Goal: Task Accomplishment & Management: Use online tool/utility

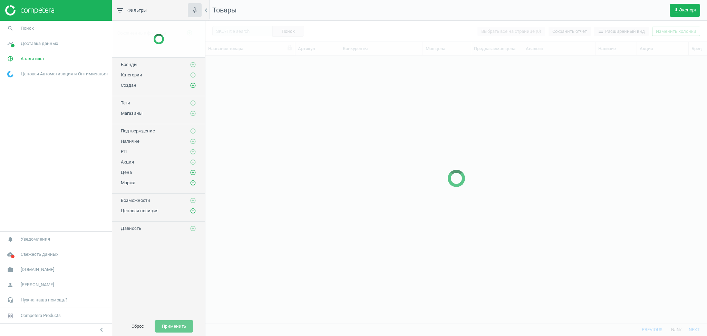
scroll to position [253, 495]
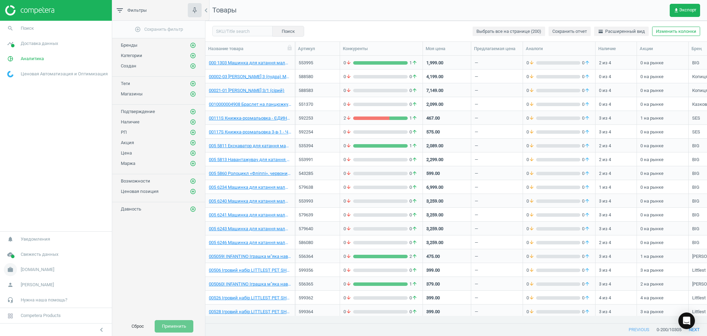
click at [10, 269] on icon "work" at bounding box center [10, 269] width 13 height 13
click at [25, 261] on span "Настройки кампании" at bounding box center [28, 260] width 41 height 6
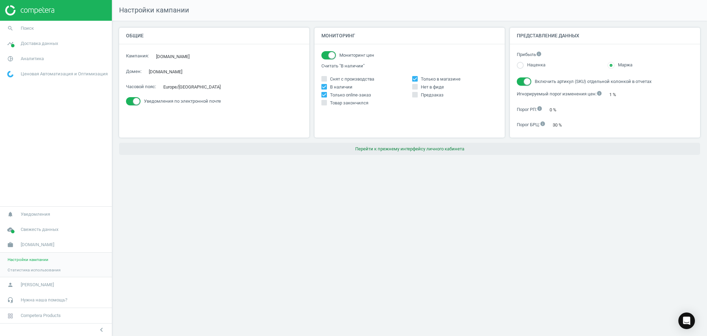
click at [439, 150] on button "Перейти к прежнему интерфейсу личного кабинета" at bounding box center [409, 149] width 581 height 12
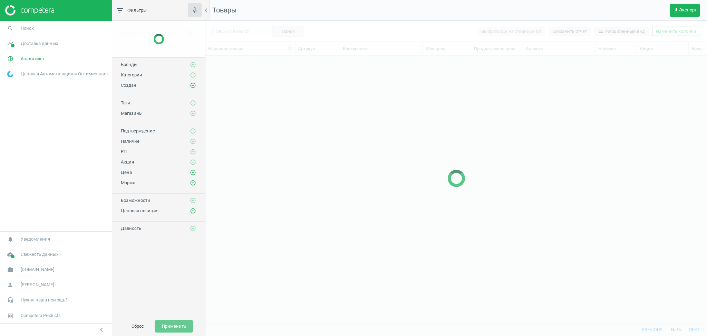
scroll to position [253, 495]
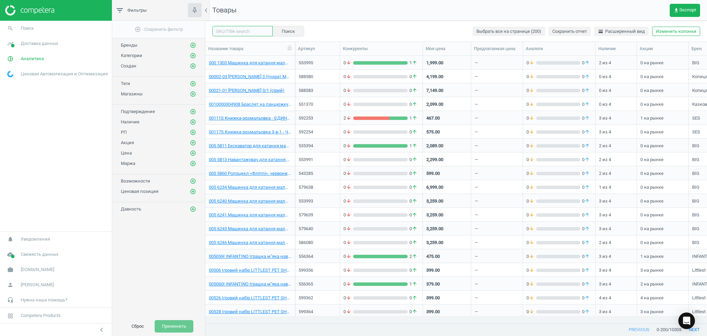
click at [239, 29] on input "text" at bounding box center [242, 31] width 60 height 10
type input "617475"
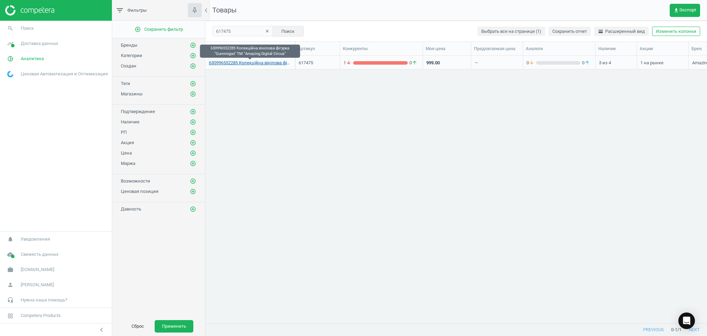
click at [275, 63] on link "630996552285 Колекційна вінілова фігурка "Gummigoo" ТМ "Amazing Digital Circus"" at bounding box center [250, 63] width 83 height 6
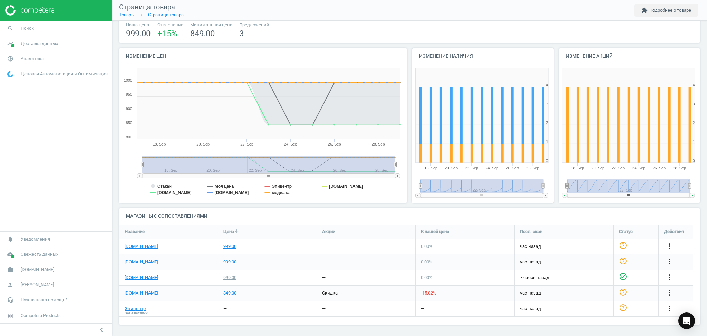
scroll to position [47, 0]
click at [229, 293] on div "849.00" at bounding box center [229, 292] width 13 height 6
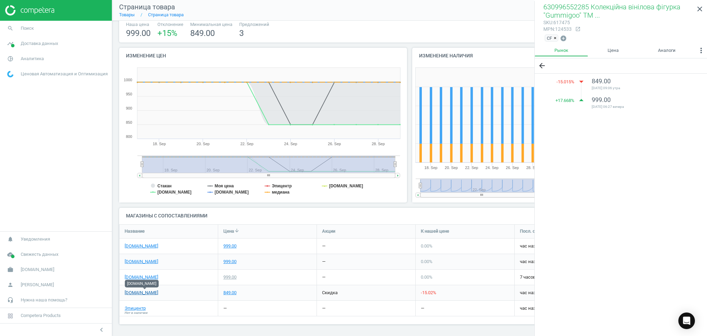
click at [137, 293] on link "[DOMAIN_NAME]" at bounding box center [142, 292] width 34 height 6
click at [127, 277] on link "[DOMAIN_NAME]" at bounding box center [142, 277] width 34 height 6
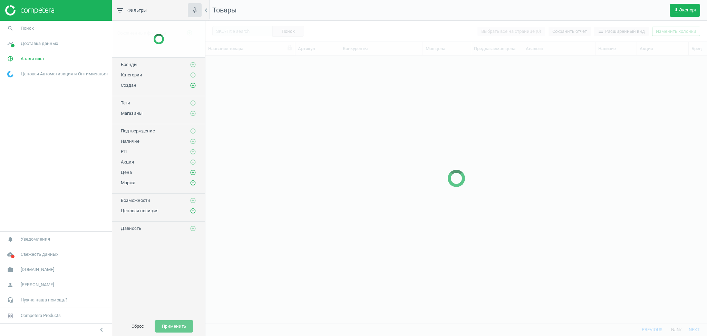
scroll to position [253, 495]
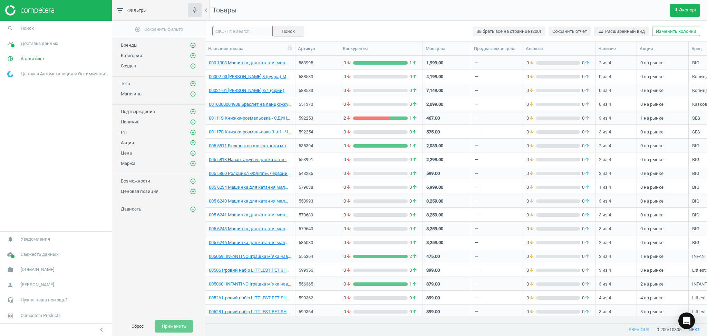
click at [242, 33] on input "text" at bounding box center [242, 31] width 60 height 10
paste input "588887"
type input "588887"
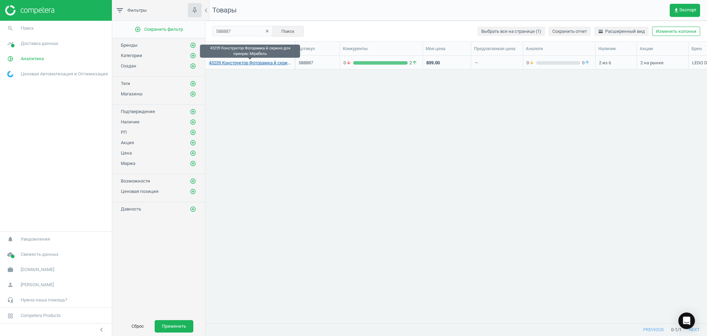
click at [275, 63] on link "43239 Конструктор Фоторамка й скриня для прикрас Мірабель" at bounding box center [250, 63] width 83 height 6
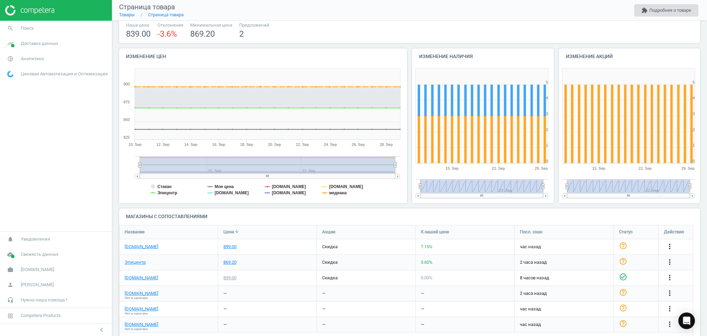
click at [678, 5] on button "extension Подробнее о товаре" at bounding box center [667, 10] width 64 height 12
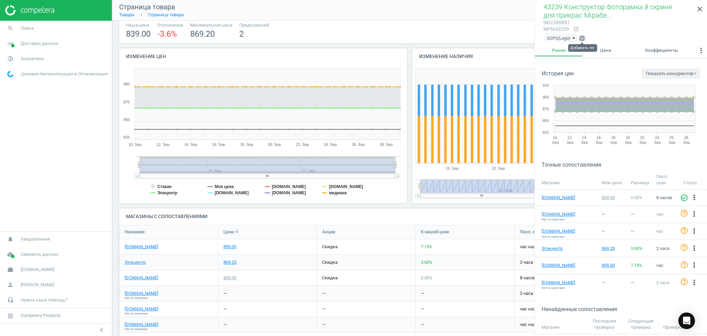
click at [582, 37] on icon "add_circle" at bounding box center [582, 38] width 7 height 7
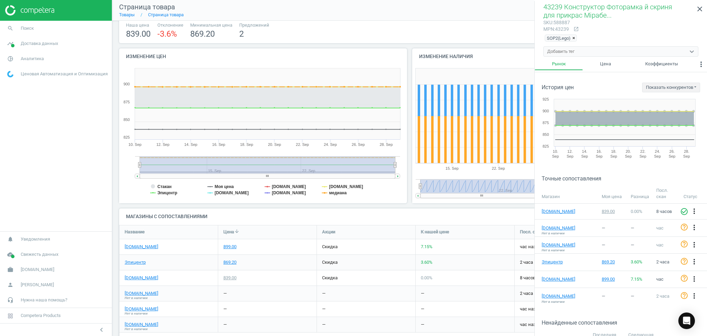
click at [580, 50] on div "Добавить тег" at bounding box center [615, 51] width 142 height 9
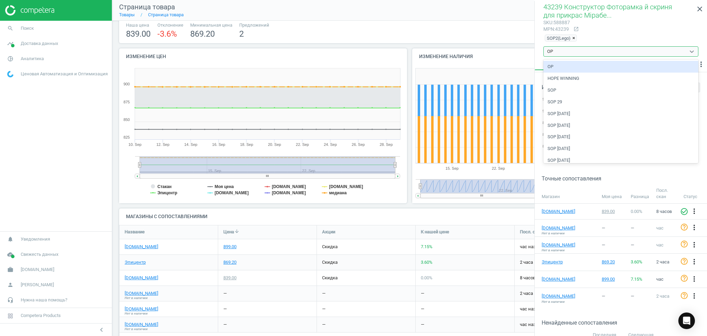
click at [555, 66] on div "OP" at bounding box center [621, 67] width 155 height 12
type input "OP"
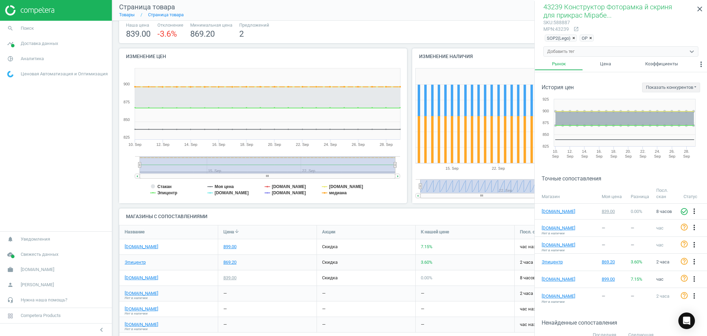
click at [574, 38] on span "×" at bounding box center [574, 38] width 3 height 5
click at [126, 13] on link "Товары" at bounding box center [127, 14] width 16 height 5
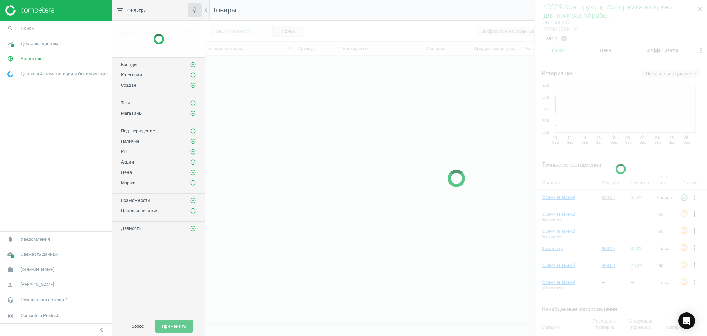
scroll to position [253, 495]
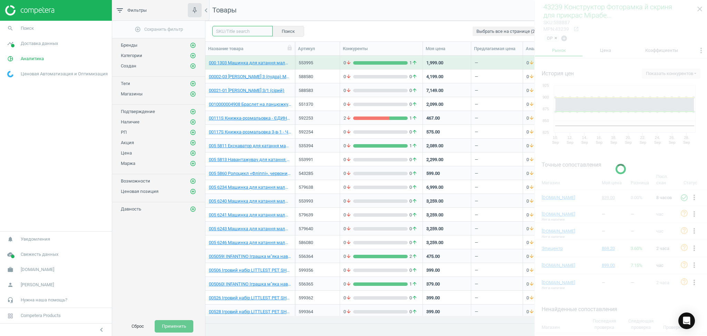
click at [239, 33] on input "text" at bounding box center [242, 31] width 60 height 10
paste input "567171"
type input "567171"
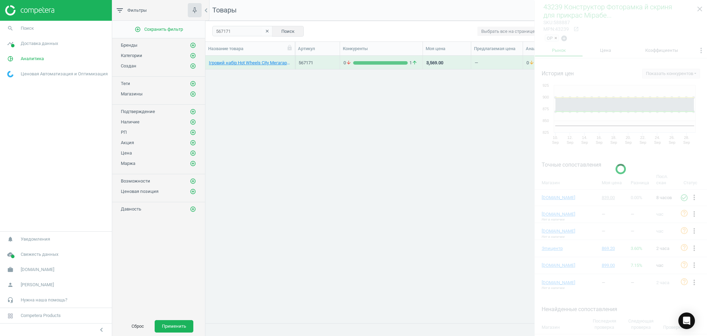
click at [702, 7] on div at bounding box center [621, 169] width 173 height 336
click at [352, 177] on div "Ігровий набір Hot Wheels City Мегагараж для машинок (GTT95) 567171 0 arrow_down…" at bounding box center [457, 186] width 502 height 260
click at [252, 64] on link "Ігровий набір Hot Wheels City Мегагараж для машинок (GTT95)" at bounding box center [250, 63] width 83 height 6
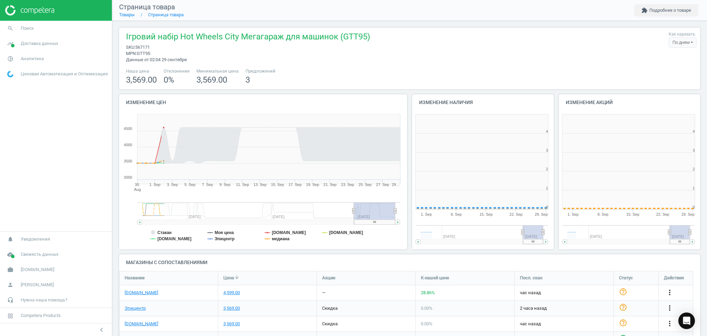
scroll to position [152, 153]
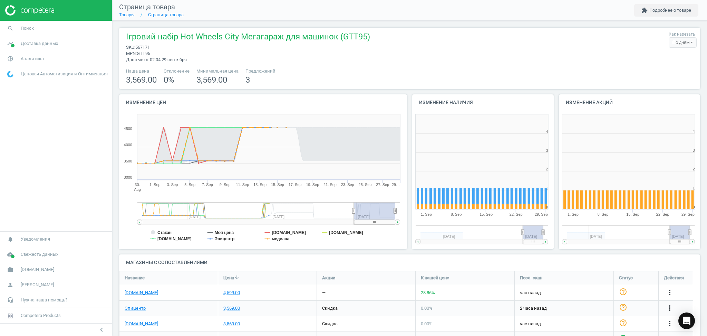
click at [676, 43] on div "По дням" at bounding box center [683, 42] width 28 height 10
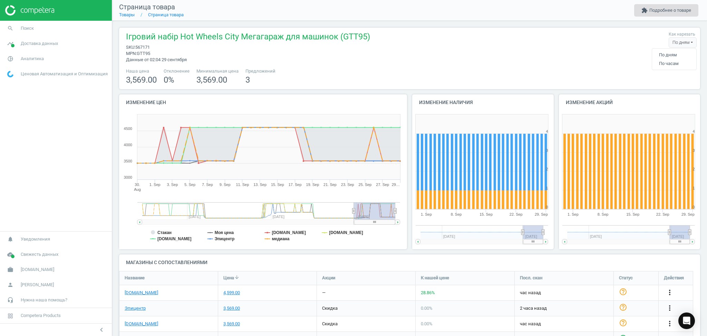
click at [660, 13] on button "extension Подробнее о товаре" at bounding box center [667, 10] width 64 height 12
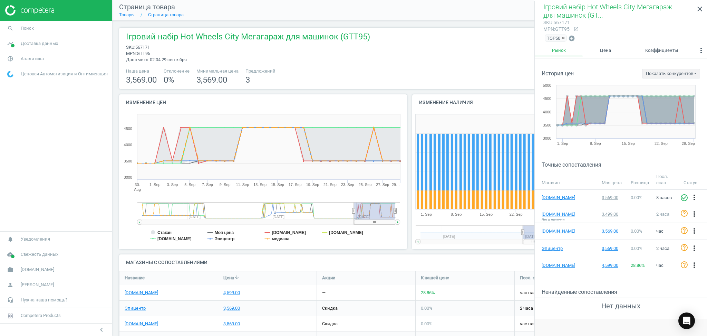
click at [563, 38] on span "×" at bounding box center [563, 38] width 3 height 5
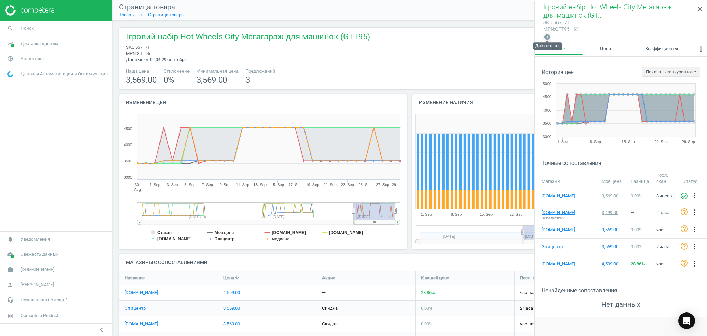
click at [546, 34] on icon "add_circle" at bounding box center [547, 37] width 7 height 7
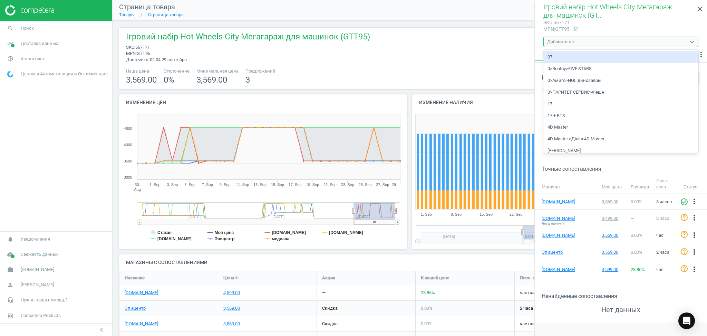
click at [558, 42] on div "Добавить тег" at bounding box center [560, 42] width 27 height 6
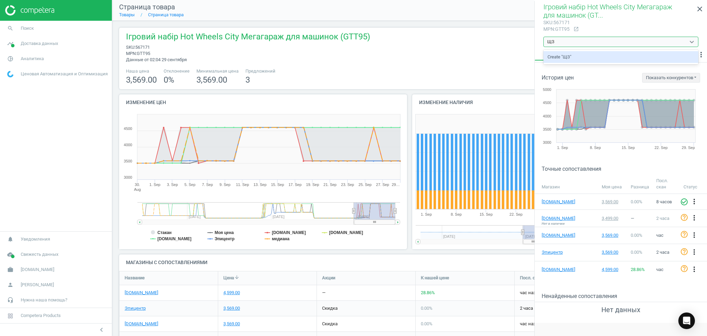
type input "Щ"
type input "J"
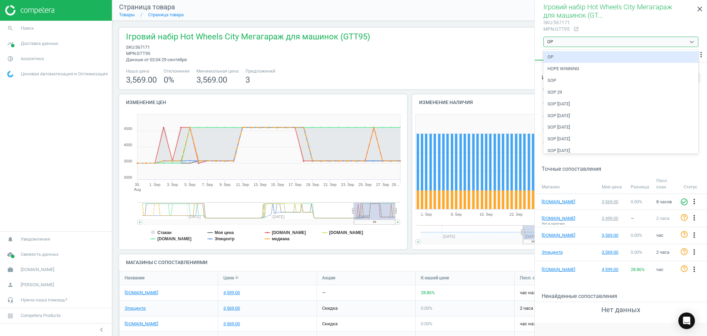
click at [556, 57] on div "OP" at bounding box center [621, 57] width 155 height 12
type input "OP"
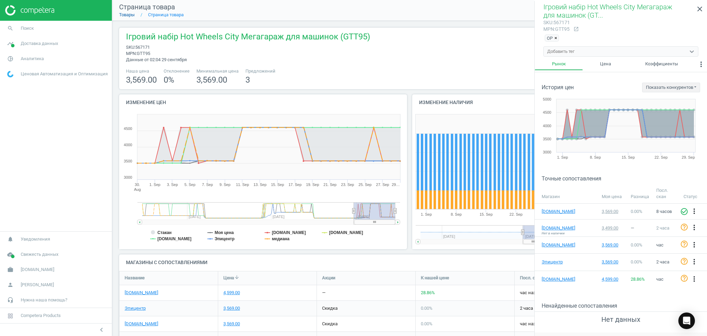
click at [126, 16] on link "Товары" at bounding box center [127, 14] width 16 height 5
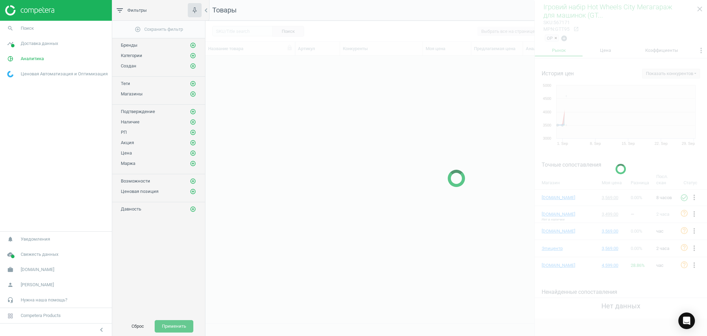
scroll to position [253, 495]
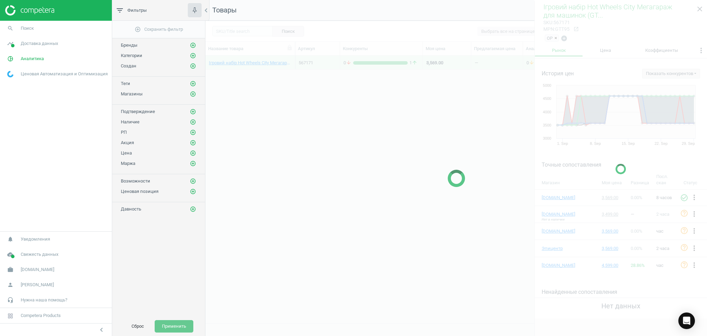
click at [240, 32] on div at bounding box center [457, 178] width 502 height 315
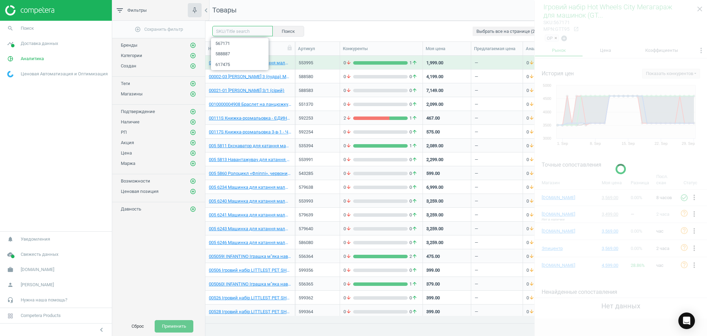
click at [238, 31] on input "text" at bounding box center [242, 31] width 60 height 10
paste input "582810"
type input "582810"
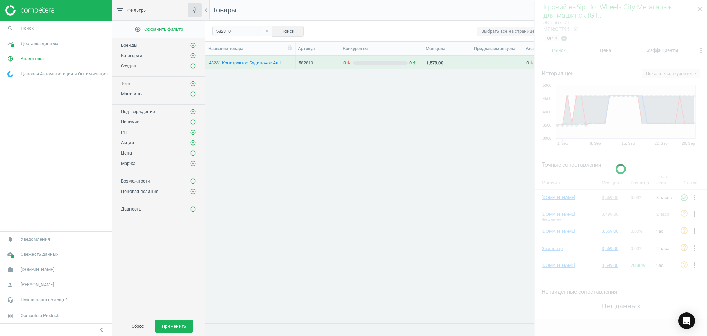
click at [704, 8] on div at bounding box center [621, 169] width 173 height 336
click at [699, 10] on div at bounding box center [621, 169] width 173 height 336
click at [347, 207] on div "43231 Конструктор Будиночок Аші 582810 0 arrow_downward 0 arrow_upward 1,579.00…" at bounding box center [457, 186] width 502 height 260
click at [340, 204] on div "43231 Конструктор Будиночок Аші 582810 0 arrow_downward 0 arrow_upward 1,579.00…" at bounding box center [457, 186] width 502 height 260
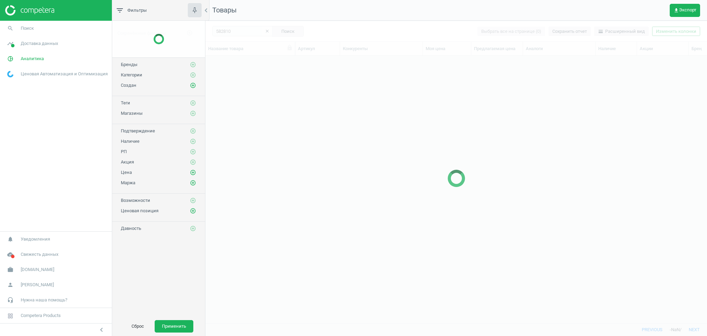
scroll to position [253, 495]
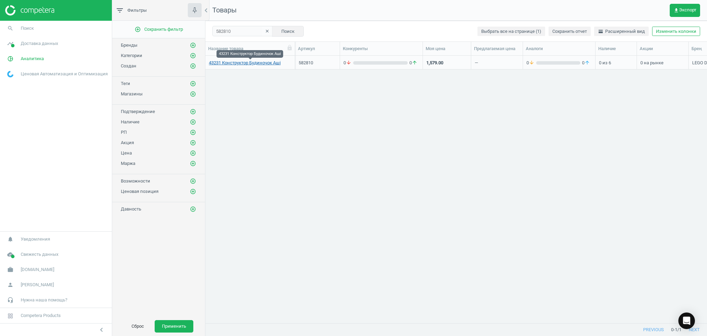
click at [263, 61] on link "43231 Конструктор Будиночок Аші" at bounding box center [245, 63] width 72 height 6
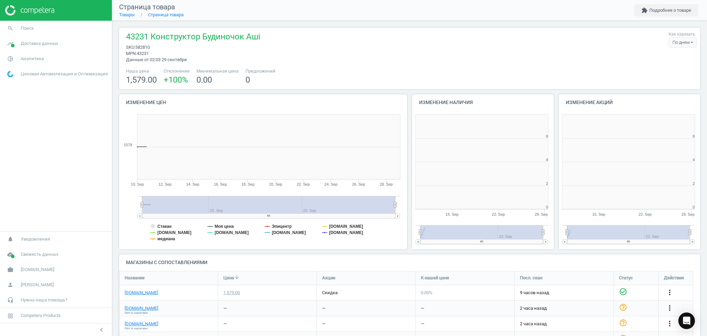
scroll to position [152, 153]
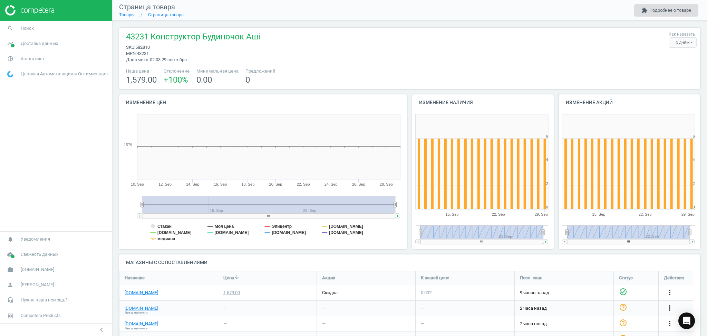
click at [659, 12] on button "extension Подробнее о товаре" at bounding box center [667, 10] width 64 height 12
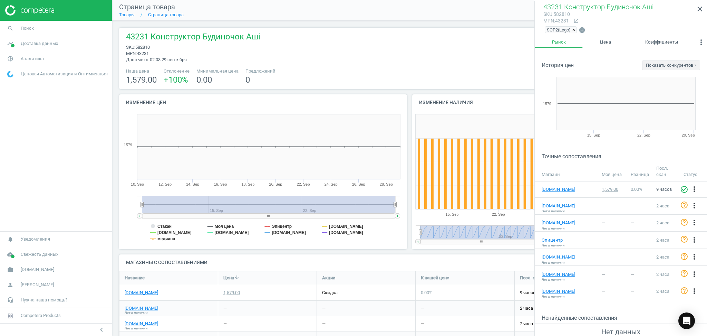
click at [573, 29] on span "×" at bounding box center [574, 29] width 3 height 5
click at [548, 28] on icon "add_circle" at bounding box center [547, 28] width 7 height 7
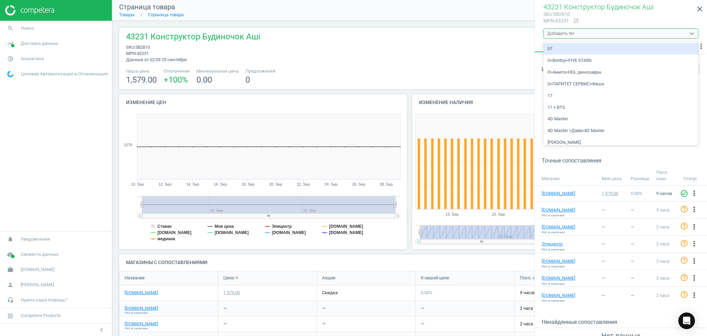
click at [566, 33] on div "Добавить тег" at bounding box center [560, 33] width 27 height 6
type input "o"
type input "J"
drag, startPoint x: 557, startPoint y: 48, endPoint x: 561, endPoint y: 50, distance: 3.7
click at [561, 50] on div "OP" at bounding box center [621, 49] width 155 height 12
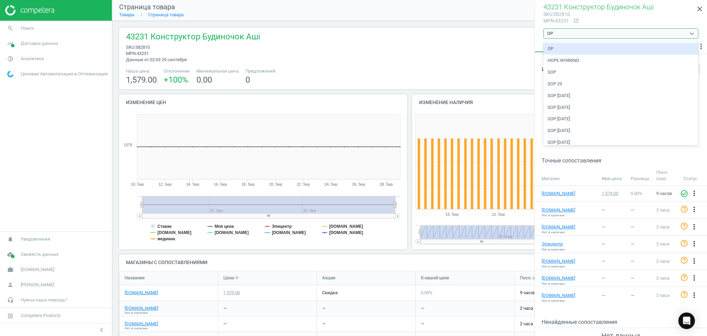
type input "OP"
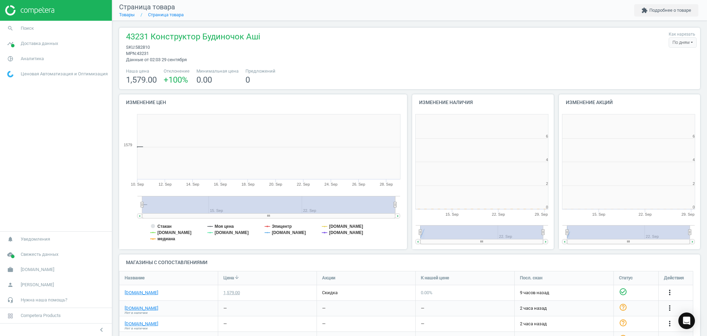
scroll to position [152, 153]
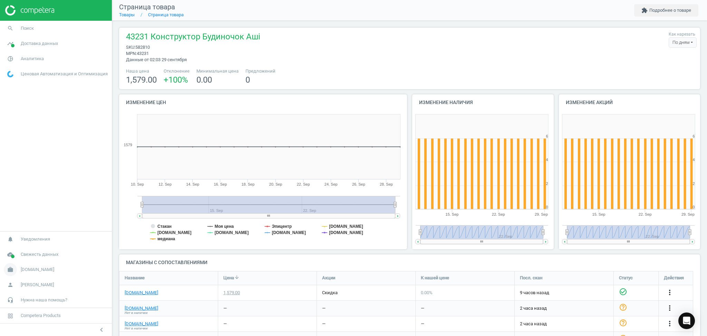
click at [28, 270] on span "[DOMAIN_NAME]" at bounding box center [38, 269] width 34 height 6
click at [21, 259] on span "Настройки кампании" at bounding box center [28, 260] width 41 height 6
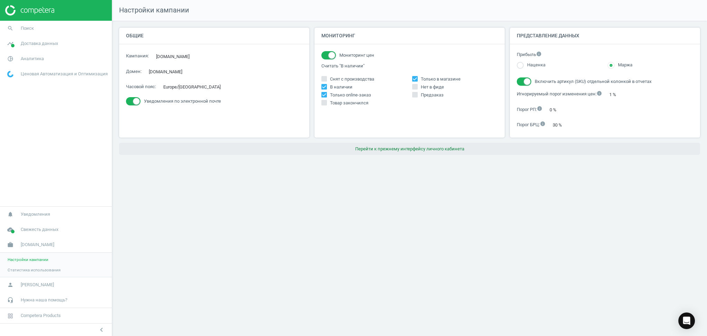
click at [430, 150] on button "Перейти к прежнему интерфейсу личного кабинета" at bounding box center [409, 149] width 581 height 12
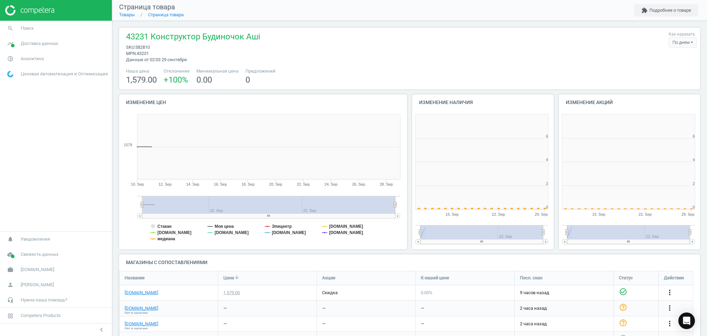
scroll to position [152, 153]
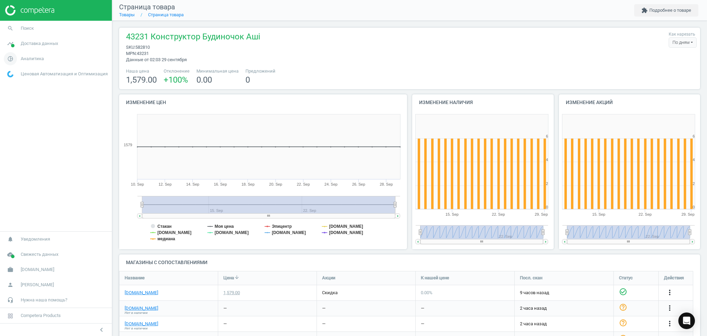
click at [25, 60] on span "Аналитика" at bounding box center [32, 59] width 23 height 6
click at [647, 11] on icon "extension" at bounding box center [645, 10] width 6 height 6
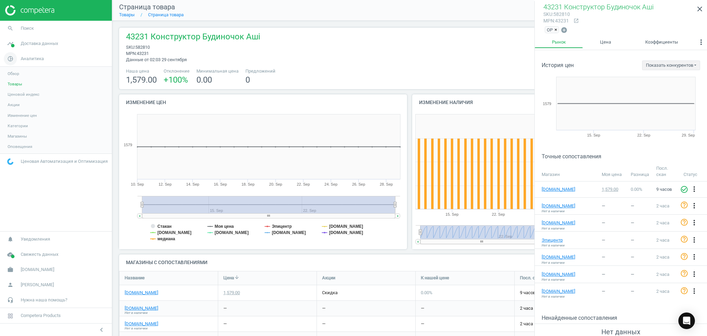
click at [11, 60] on icon "pie_chart_outlined" at bounding box center [10, 58] width 13 height 13
click at [27, 160] on span "Ценовая Автоматизация и Оптимизация" at bounding box center [64, 161] width 87 height 6
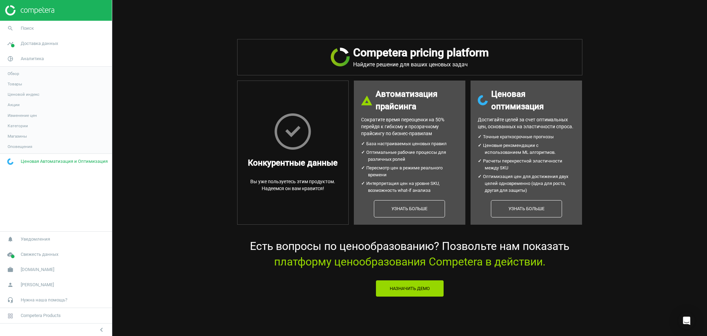
click at [27, 160] on span "Ценовая Автоматизация и Оптимизация" at bounding box center [64, 161] width 87 height 6
click at [21, 56] on span "Аналитика" at bounding box center [32, 59] width 23 height 6
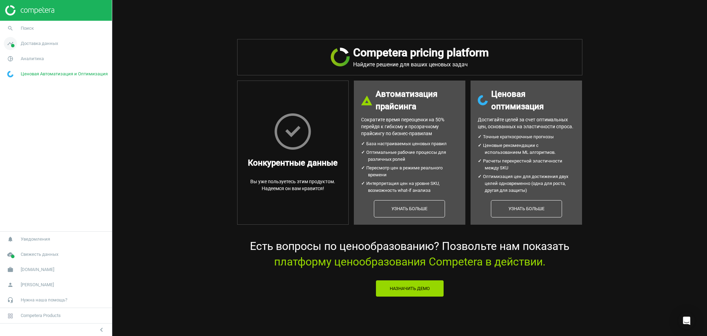
click at [23, 41] on span "Доставка данных" at bounding box center [39, 43] width 37 height 6
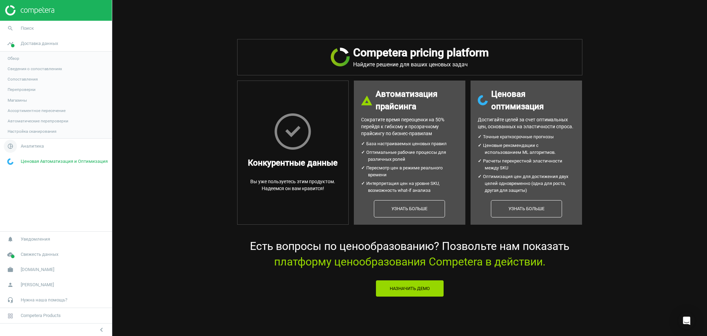
click at [29, 145] on span "Аналитика" at bounding box center [32, 146] width 23 height 6
click at [10, 146] on span "Оповещения" at bounding box center [20, 147] width 25 height 6
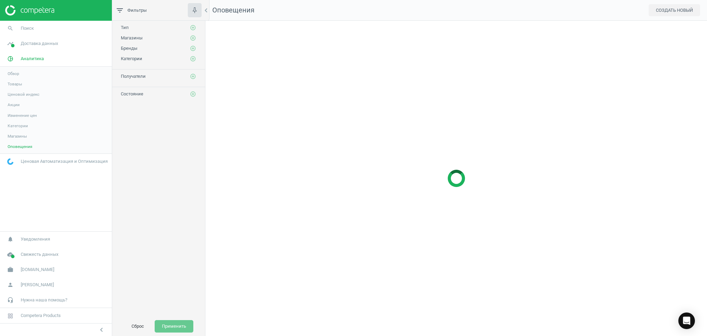
scroll to position [329, 516]
click at [8, 136] on span "Магазины" at bounding box center [17, 136] width 19 height 6
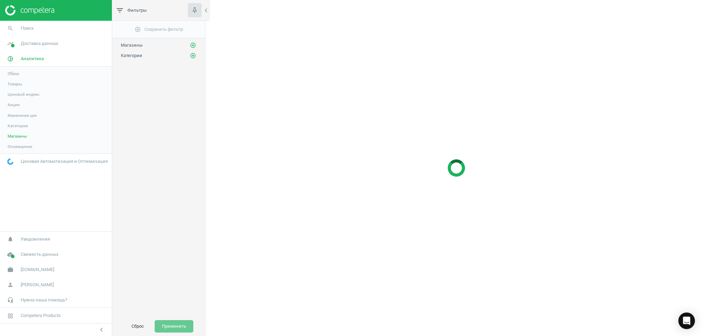
click at [22, 128] on link "Категории" at bounding box center [56, 126] width 112 height 10
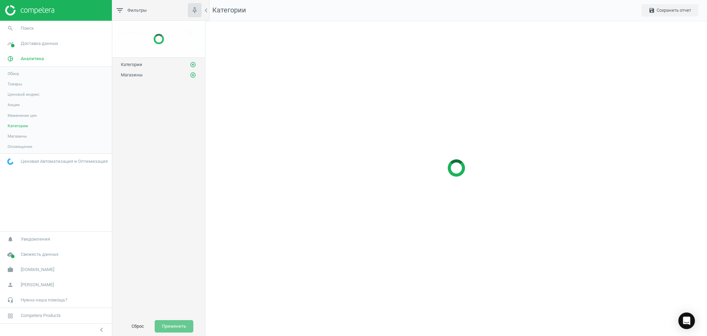
click at [8, 94] on span "Ценовой индекс" at bounding box center [24, 95] width 32 height 6
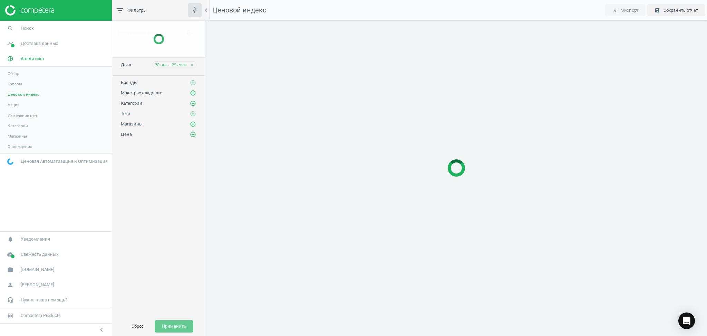
click at [15, 106] on span "Акции" at bounding box center [14, 105] width 12 height 6
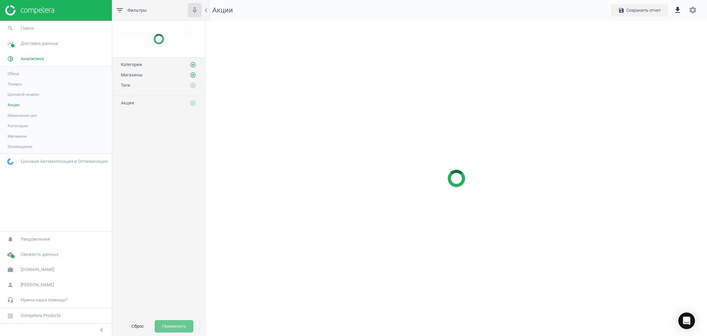
scroll to position [329, 516]
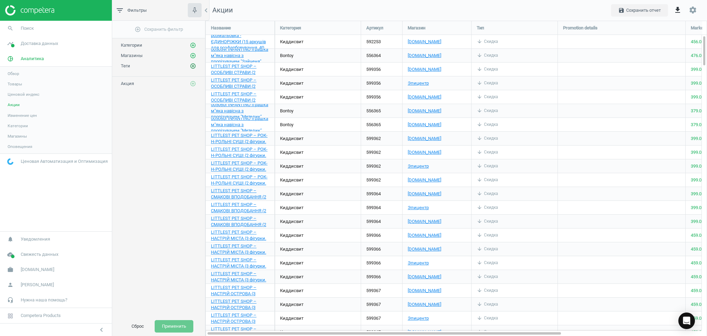
click at [191, 66] on icon "add_circle_outline" at bounding box center [193, 66] width 6 height 6
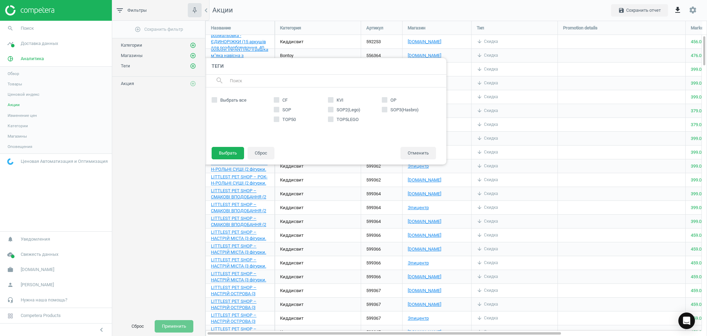
click at [384, 100] on input "OP" at bounding box center [385, 100] width 4 height 4
checkbox input "true"
click at [229, 151] on button "Выбрать" at bounding box center [228, 153] width 32 height 12
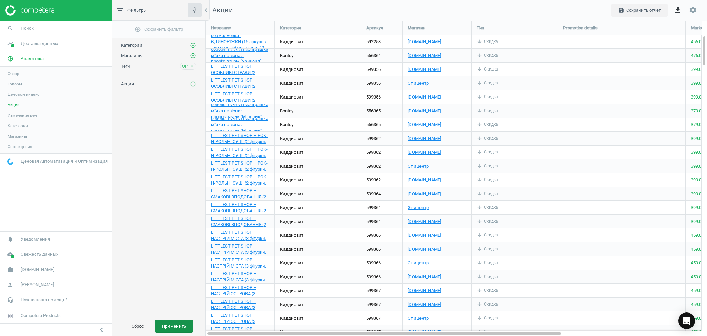
click at [174, 323] on button "Применить" at bounding box center [174, 326] width 39 height 12
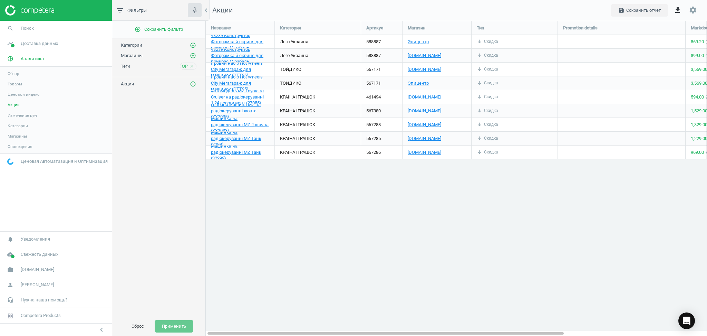
click at [314, 128] on div "КРАЇНА ІГРАШОК" at bounding box center [318, 124] width 86 height 13
click at [377, 56] on div "588887" at bounding box center [381, 55] width 41 height 13
click at [370, 54] on div "588887" at bounding box center [381, 55] width 41 height 13
click at [372, 54] on div "588887" at bounding box center [381, 55] width 41 height 13
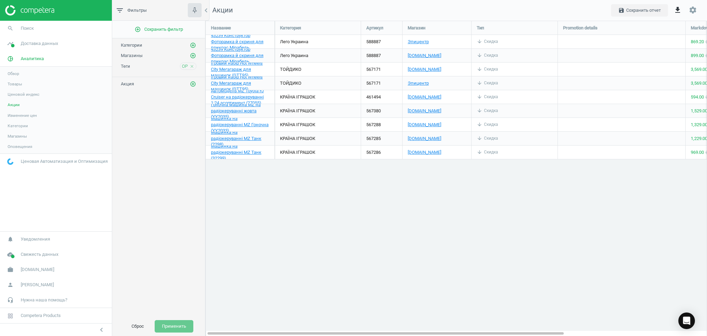
click at [190, 66] on icon "close" at bounding box center [192, 66] width 5 height 5
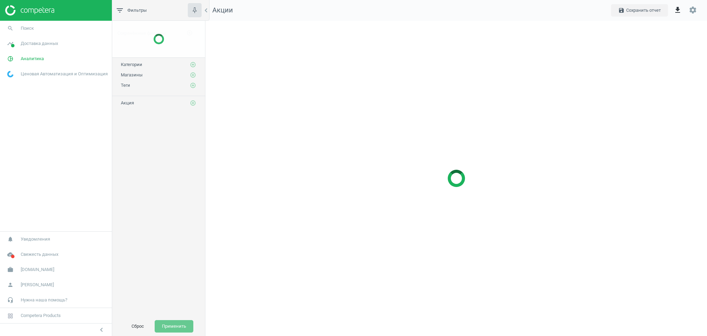
scroll to position [329, 516]
click at [31, 45] on span "Доставка данных" at bounding box center [39, 43] width 37 height 6
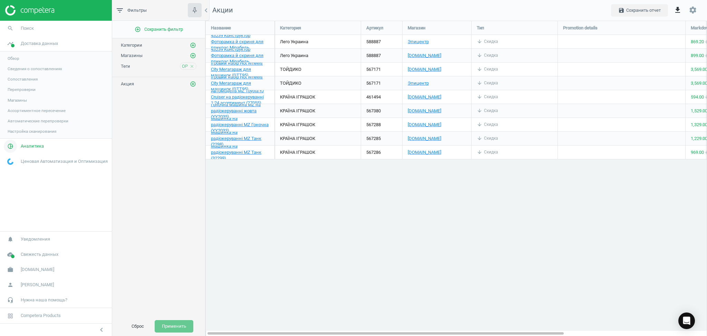
click at [19, 148] on span "pie_chart_outlined" at bounding box center [10, 146] width 21 height 15
click at [9, 84] on span "Товары" at bounding box center [15, 84] width 15 height 6
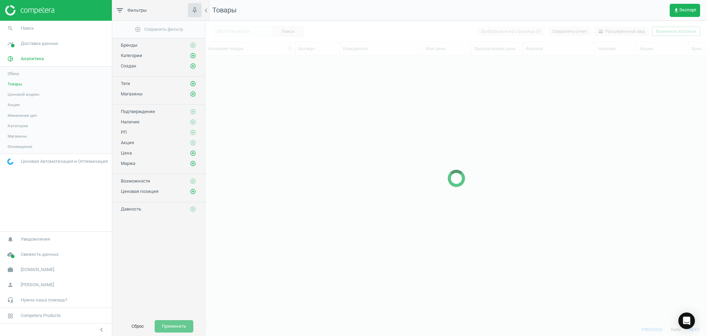
scroll to position [253, 495]
click at [192, 83] on icon "add_circle_outline" at bounding box center [193, 83] width 6 height 6
click at [385, 118] on input "OP" at bounding box center [385, 117] width 4 height 4
checkbox input "true"
click at [225, 169] on button "Выбрать" at bounding box center [228, 170] width 32 height 12
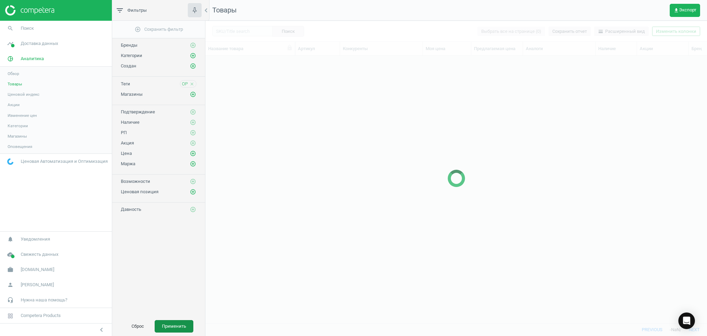
click at [176, 327] on button "Применить" at bounding box center [174, 326] width 39 height 12
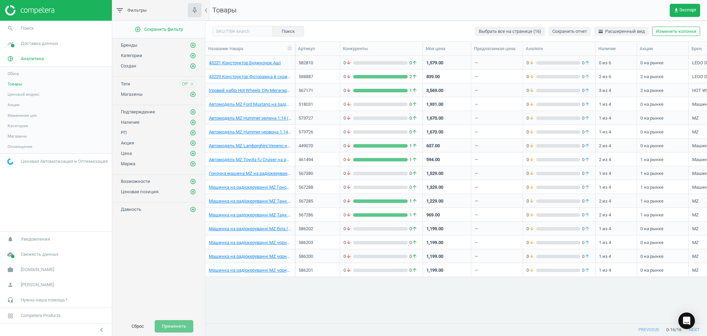
click at [172, 334] on div "Сброс Применить" at bounding box center [158, 325] width 93 height 19
click at [193, 53] on icon "add_circle_outline" at bounding box center [193, 56] width 6 height 6
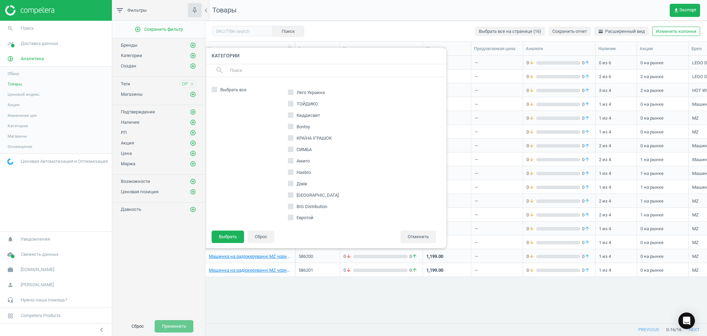
click at [293, 92] on icon at bounding box center [291, 92] width 6 height 6
click at [293, 92] on input "Лего Украина" at bounding box center [290, 92] width 4 height 4
checkbox input "true"
click at [228, 238] on button "Выбрать" at bounding box center [228, 236] width 32 height 12
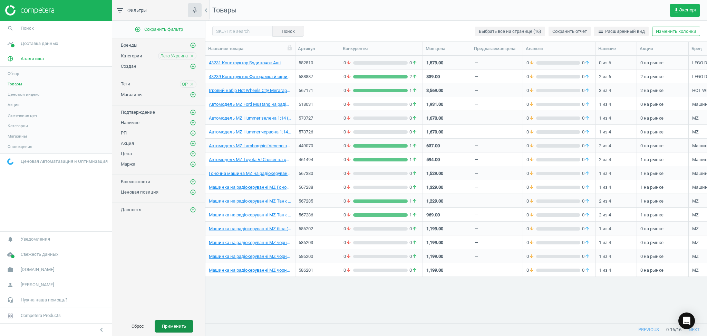
click at [178, 326] on button "Применить" at bounding box center [174, 326] width 39 height 12
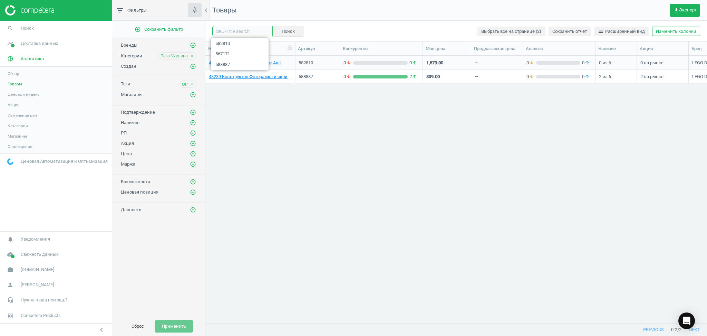
click at [239, 36] on input "text" at bounding box center [242, 31] width 60 height 10
paste input "567171"
type input "567171"
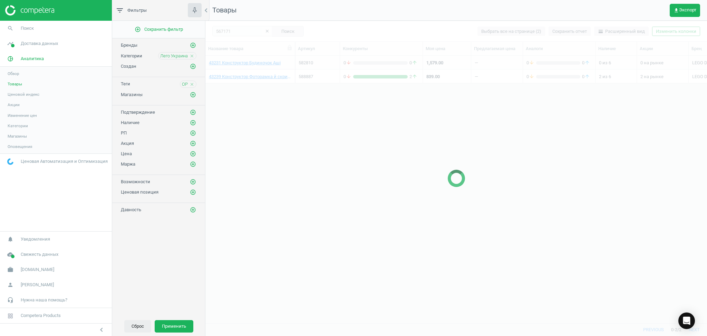
click at [134, 331] on button "Сброс" at bounding box center [137, 326] width 27 height 12
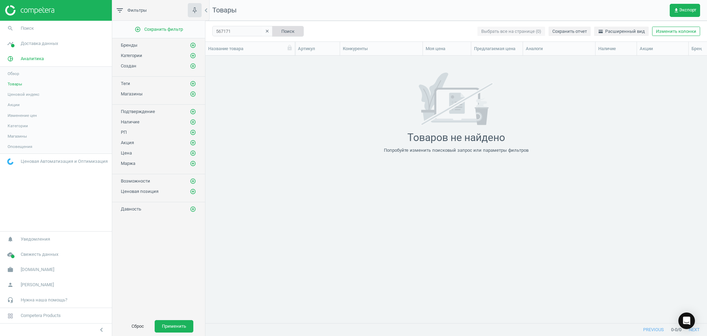
click at [284, 30] on button "Поиск" at bounding box center [288, 31] width 32 height 10
click at [235, 32] on input "567171" at bounding box center [242, 31] width 60 height 10
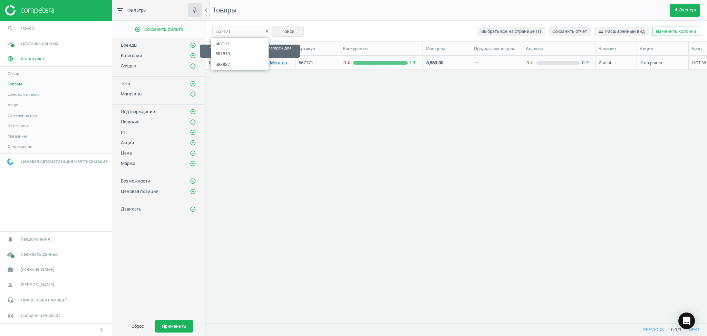
click at [282, 61] on link "Ігровий набір Hot Wheels City Мегагараж для машинок (GTT95)" at bounding box center [250, 63] width 83 height 6
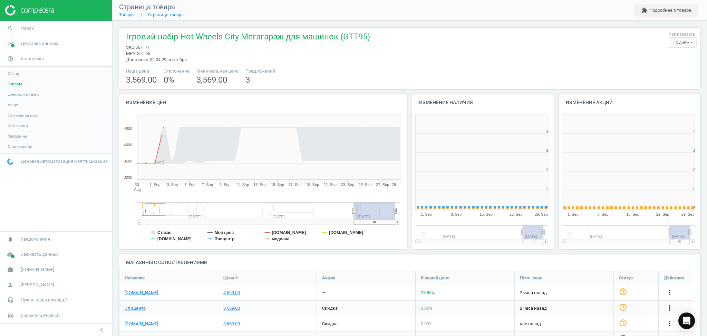
scroll to position [152, 153]
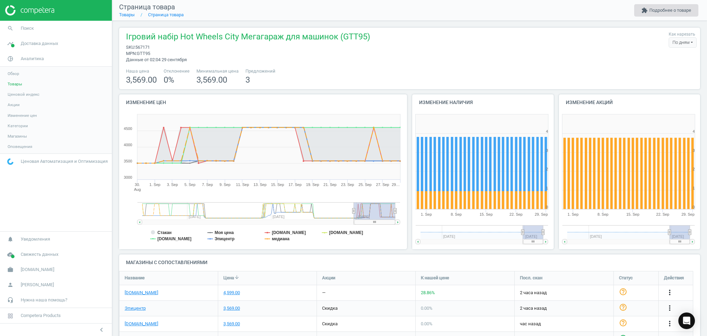
click at [678, 8] on button "extension Подробнее о товаре" at bounding box center [667, 10] width 64 height 12
